Goal: Task Accomplishment & Management: Complete application form

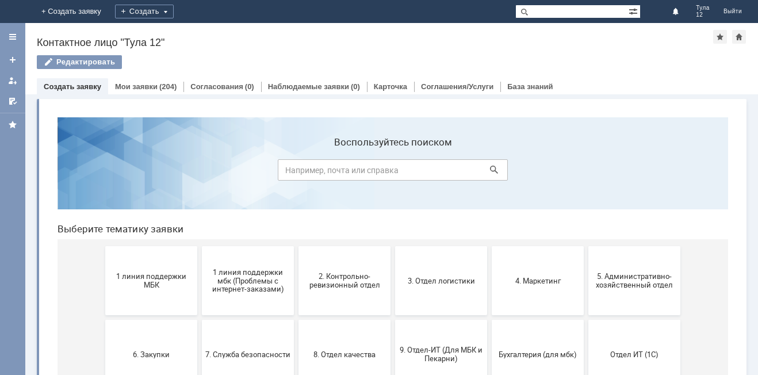
click at [147, 275] on span "1 линия поддержки МБК" at bounding box center [151, 280] width 85 height 17
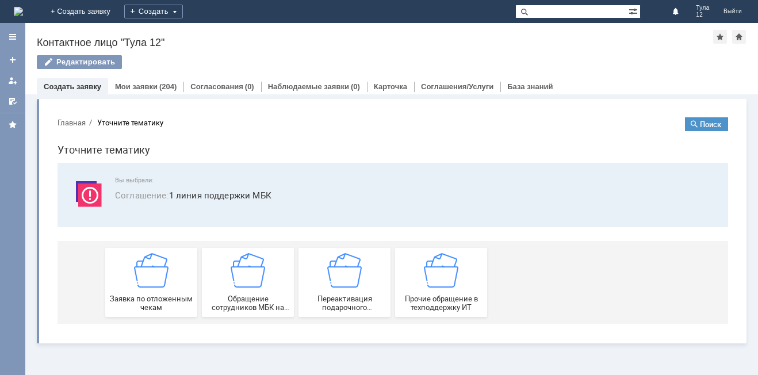
drag, startPoint x: 193, startPoint y: 381, endPoint x: 144, endPoint y: 273, distance: 118.7
click at [144, 273] on img at bounding box center [151, 270] width 35 height 35
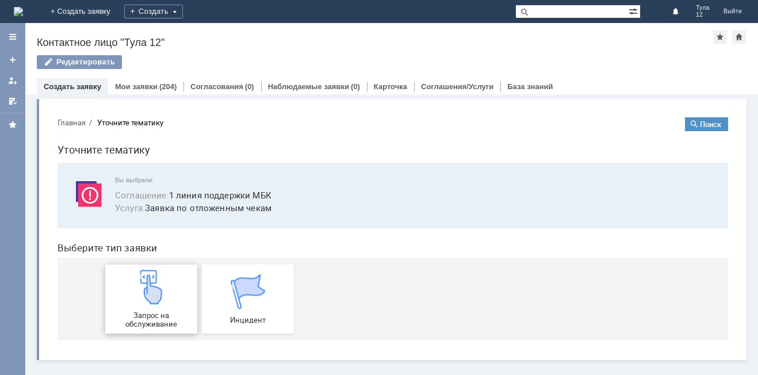
click at [142, 273] on img at bounding box center [151, 287] width 35 height 35
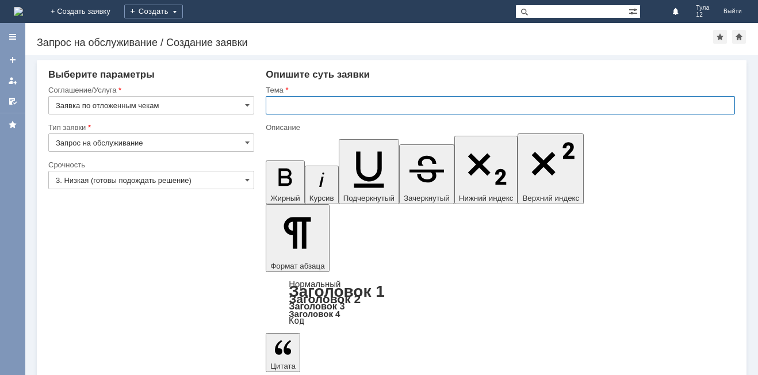
click at [330, 108] on input "text" at bounding box center [500, 105] width 469 height 18
type input "отложенные чеки"
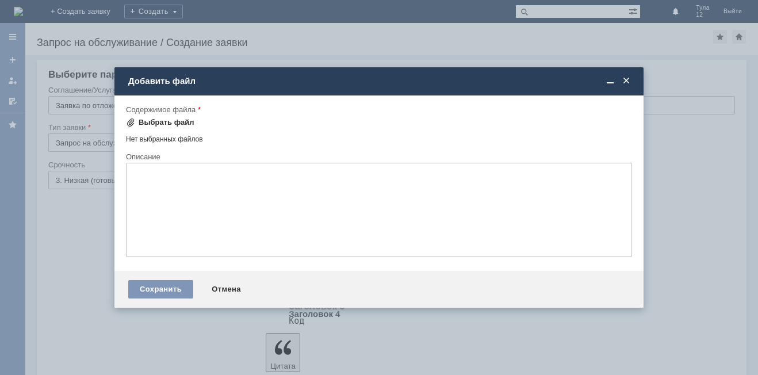
click at [179, 122] on div "Выбрать файл" at bounding box center [167, 122] width 56 height 9
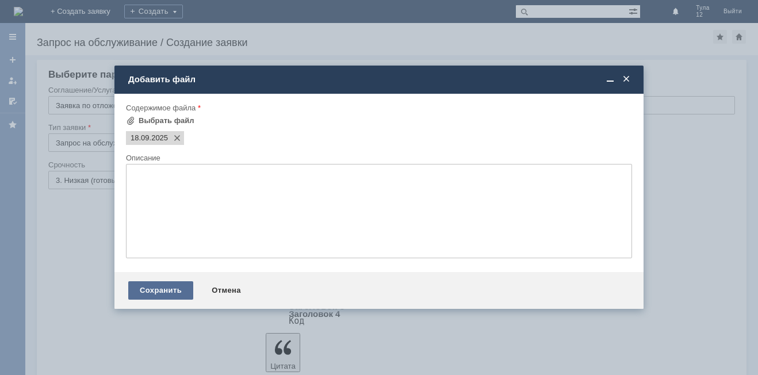
click at [179, 290] on div "Сохранить" at bounding box center [160, 290] width 65 height 18
